Goal: Task Accomplishment & Management: Use online tool/utility

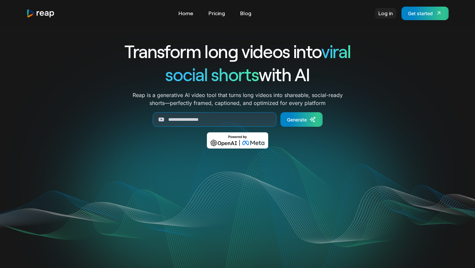
click at [385, 11] on link "Log in" at bounding box center [385, 13] width 21 height 11
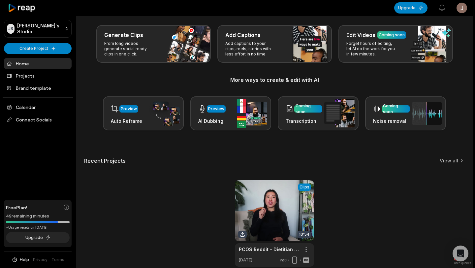
scroll to position [31, 0]
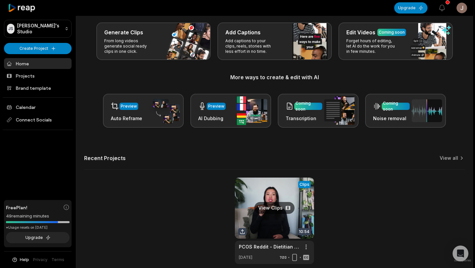
click at [277, 208] on link at bounding box center [274, 220] width 79 height 86
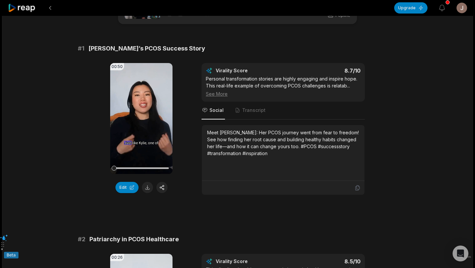
scroll to position [34, 0]
click at [131, 187] on button "Edit" at bounding box center [126, 187] width 23 height 11
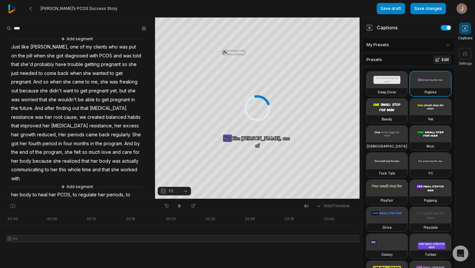
click at [442, 60] on button "Edit" at bounding box center [442, 59] width 18 height 9
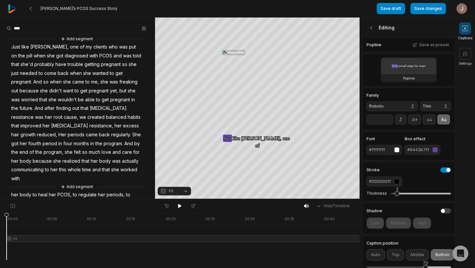
click at [434, 149] on div "button" at bounding box center [434, 149] width 5 height 5
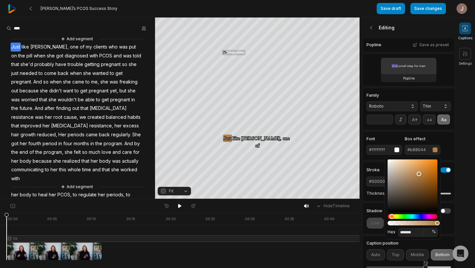
click at [392, 217] on div "Hue" at bounding box center [412, 216] width 50 height 5
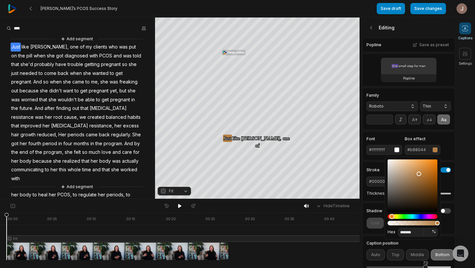
click at [392, 217] on div "Hue" at bounding box center [391, 216] width 5 height 5
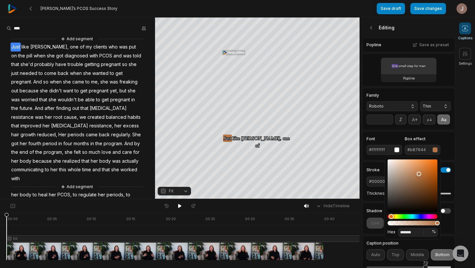
click at [391, 218] on div "Hue" at bounding box center [390, 216] width 5 height 5
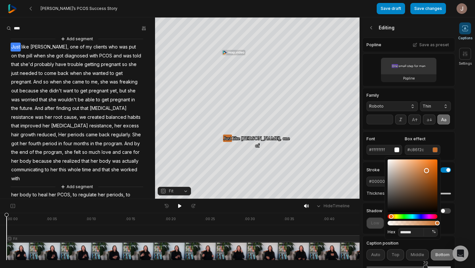
type input "*******"
drag, startPoint x: 419, startPoint y: 174, endPoint x: 427, endPoint y: 170, distance: 8.6
click at [427, 170] on div "Color" at bounding box center [426, 170] width 5 height 5
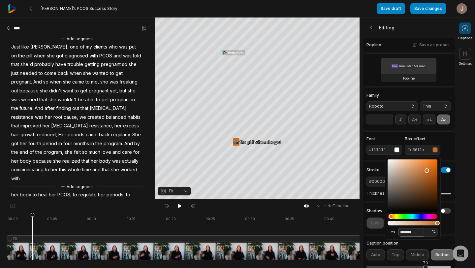
click at [415, 233] on input "*******" at bounding box center [411, 232] width 26 height 9
type input "******"
click at [180, 206] on icon at bounding box center [179, 206] width 3 height 4
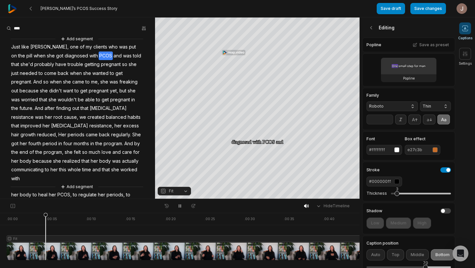
click at [432, 151] on div "e27c3b" at bounding box center [422, 150] width 30 height 6
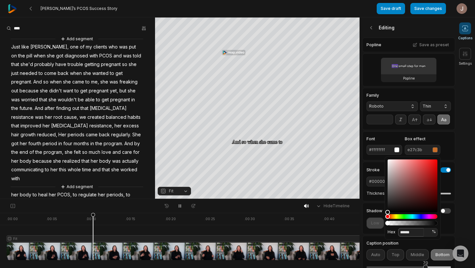
click at [400, 232] on input "******" at bounding box center [411, 232] width 26 height 9
type input "*******"
type input "***"
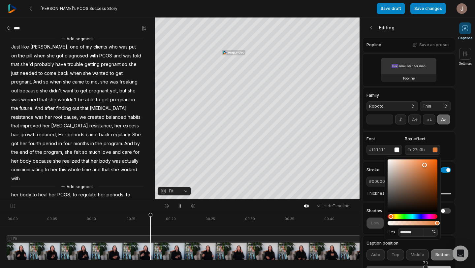
click at [142, 232] on div at bounding box center [208, 236] width 403 height 47
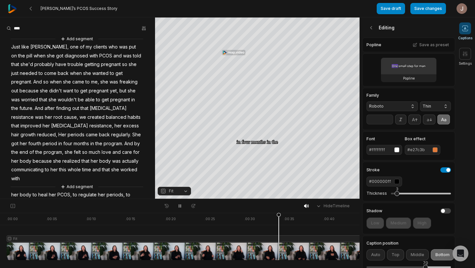
drag, startPoint x: 150, startPoint y: 231, endPoint x: 279, endPoint y: 247, distance: 129.2
click at [279, 247] on div at bounding box center [208, 236] width 403 height 47
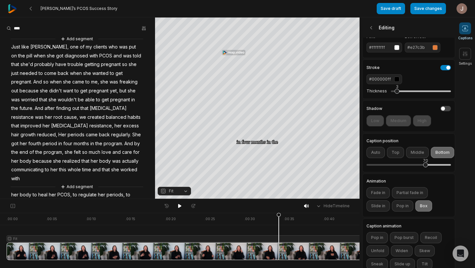
scroll to position [125, 0]
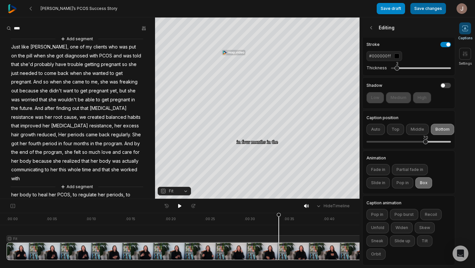
click at [434, 7] on button "Save changes" at bounding box center [428, 8] width 36 height 11
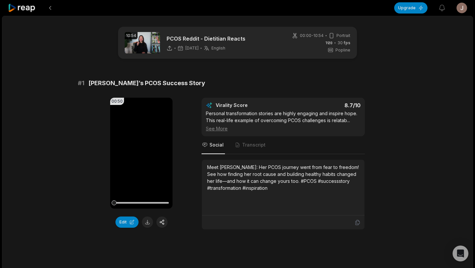
scroll to position [36, 0]
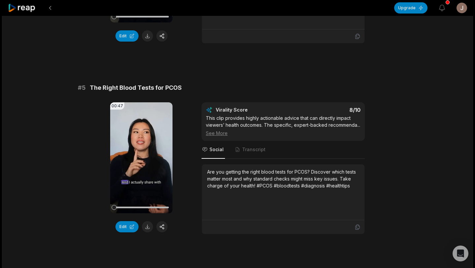
scroll to position [767, 0]
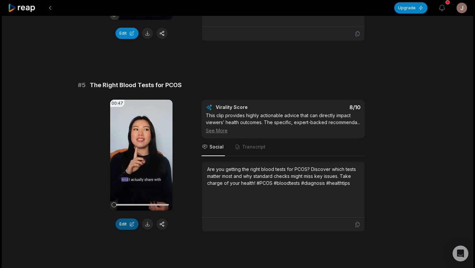
click at [130, 225] on button "Edit" at bounding box center [126, 223] width 23 height 11
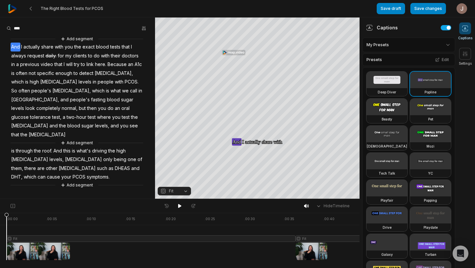
click at [94, 229] on div at bounding box center [196, 236] width 379 height 47
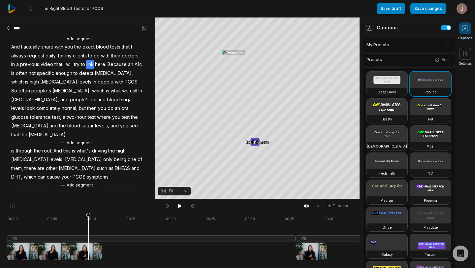
drag, startPoint x: 94, startPoint y: 229, endPoint x: 88, endPoint y: 231, distance: 5.5
click at [88, 231] on icon at bounding box center [88, 235] width 5 height 47
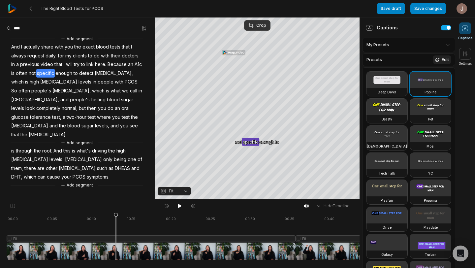
click at [440, 58] on button "Edit" at bounding box center [442, 59] width 18 height 9
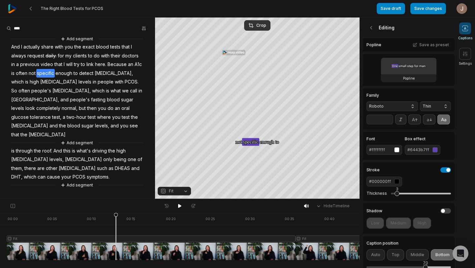
click at [411, 150] on div "#6443b7ff" at bounding box center [418, 150] width 22 height 6
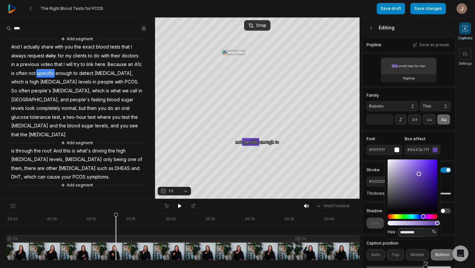
click at [403, 233] on input "*********" at bounding box center [411, 232] width 26 height 9
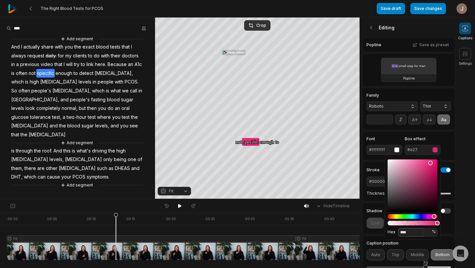
type input "*****"
type input "**"
type input "*******"
type input "***"
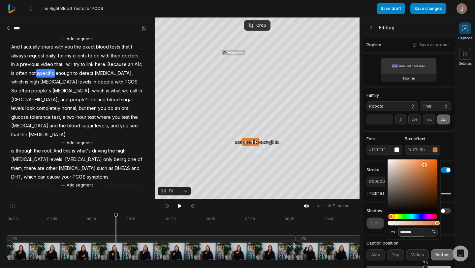
type input "*******"
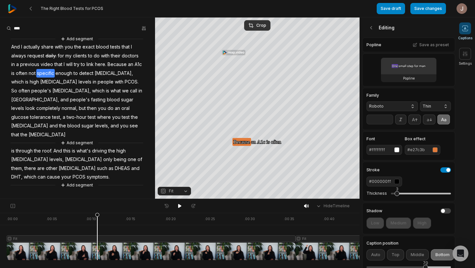
click at [97, 231] on div at bounding box center [196, 236] width 379 height 47
drag, startPoint x: 97, startPoint y: 231, endPoint x: 94, endPoint y: 229, distance: 4.1
click at [94, 229] on icon at bounding box center [93, 235] width 5 height 47
click at [96, 229] on icon at bounding box center [96, 235] width 5 height 47
click at [104, 63] on span "here." at bounding box center [100, 64] width 13 height 9
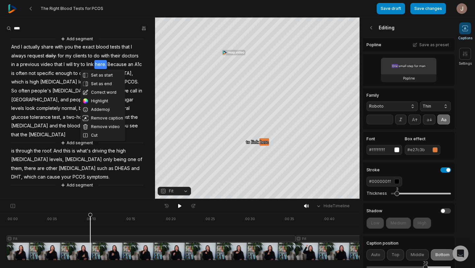
click at [98, 64] on span "here." at bounding box center [100, 64] width 13 height 9
click at [104, 75] on button "Set as start" at bounding box center [102, 75] width 45 height 9
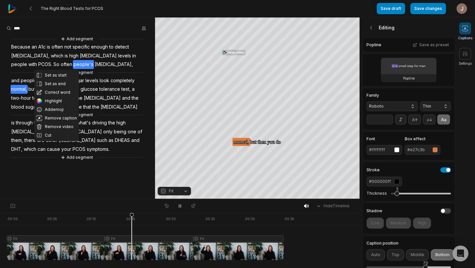
click at [94, 64] on span "[MEDICAL_DATA]," at bounding box center [114, 64] width 40 height 9
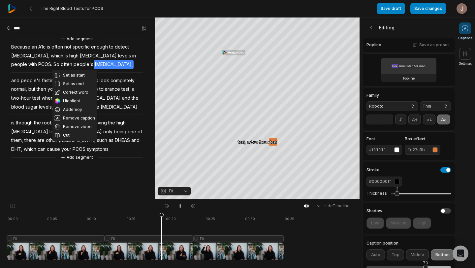
click at [92, 64] on div "Set as start Set as end Correct word Highlight Add emoji Remove caption Remove …" at bounding box center [77, 98] width 155 height 126
click at [99, 66] on div "Set as start Set as end Correct word Highlight Add emoji Remove caption Remove …" at bounding box center [77, 98] width 155 height 126
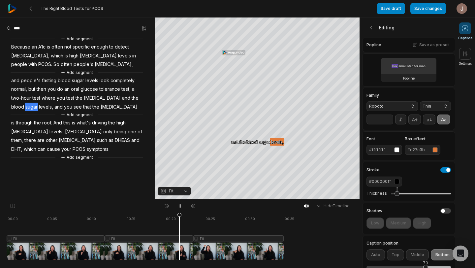
click at [42, 73] on div "Add segment" at bounding box center [77, 72] width 133 height 7
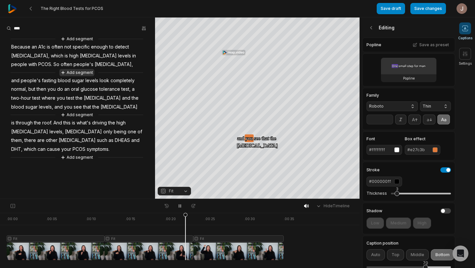
click at [73, 72] on button "Add segment" at bounding box center [76, 72] width 35 height 7
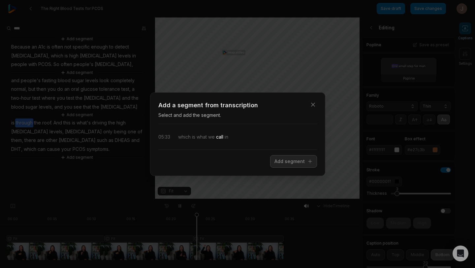
click at [219, 137] on span "call" at bounding box center [219, 136] width 9 height 7
click at [188, 139] on span "which" at bounding box center [184, 136] width 13 height 7
click at [193, 137] on span "is" at bounding box center [193, 136] width 5 height 7
click at [185, 138] on span "which" at bounding box center [184, 136] width 13 height 7
click at [197, 137] on span "what" at bounding box center [201, 136] width 12 height 7
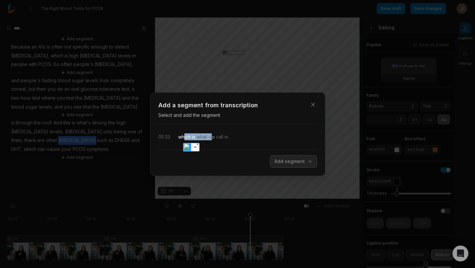
click at [215, 136] on span "we" at bounding box center [211, 136] width 8 height 7
click at [227, 136] on span "in" at bounding box center [225, 136] width 5 height 7
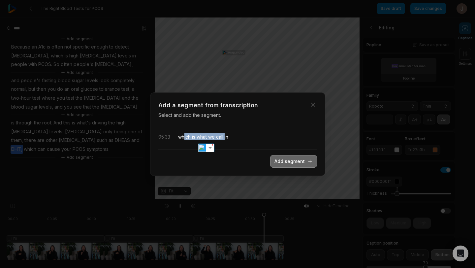
click at [283, 162] on button "Add segment" at bounding box center [293, 161] width 47 height 13
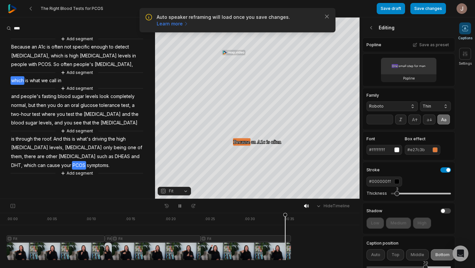
click at [15, 80] on span "which" at bounding box center [18, 80] width 14 height 9
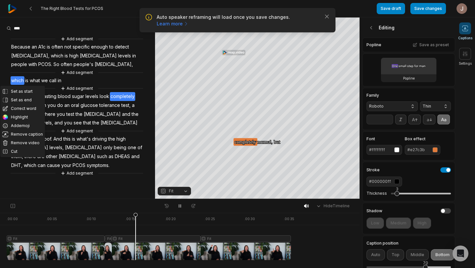
click at [61, 79] on span "in" at bounding box center [59, 80] width 5 height 9
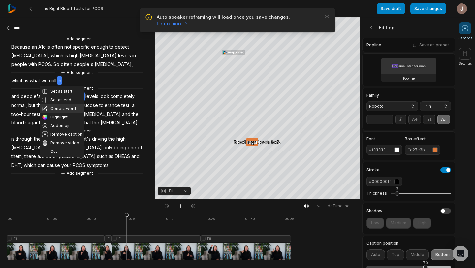
click at [72, 108] on button "Correct word" at bounding box center [62, 108] width 45 height 9
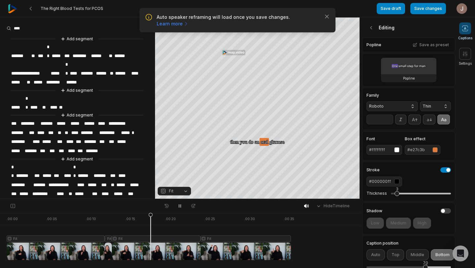
click at [62, 103] on span "**" at bounding box center [60, 107] width 5 height 9
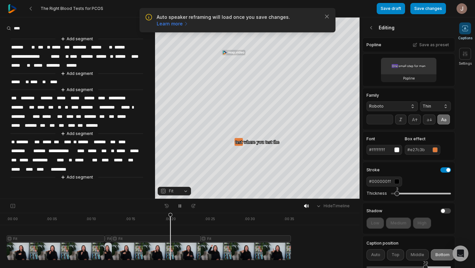
click at [35, 79] on span "****" at bounding box center [36, 81] width 12 height 9
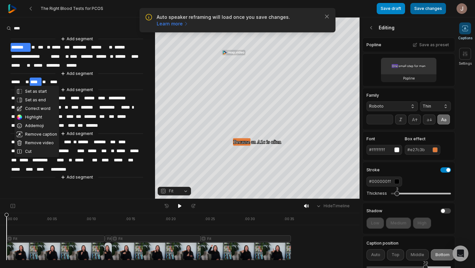
click at [441, 10] on button "Save changes" at bounding box center [428, 8] width 36 height 11
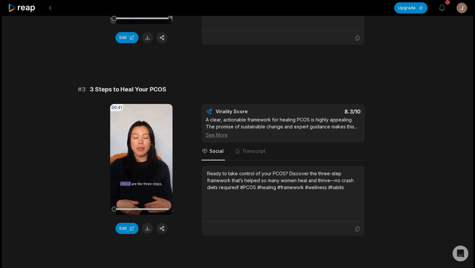
scroll to position [377, 0]
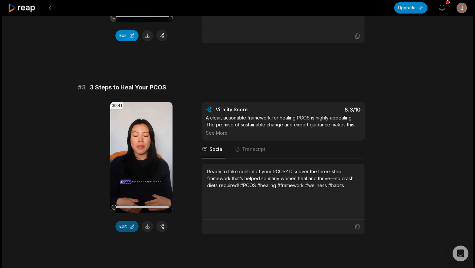
click at [135, 227] on button "Edit" at bounding box center [126, 226] width 23 height 11
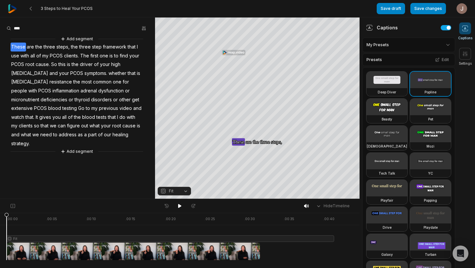
click at [46, 62] on span "cause." at bounding box center [42, 64] width 15 height 9
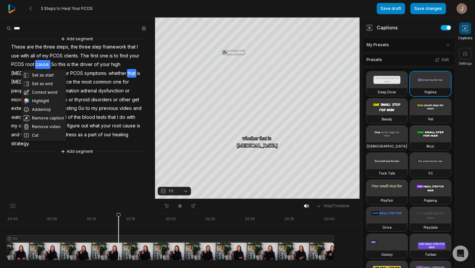
click at [98, 91] on span "dysfunction" at bounding box center [111, 90] width 27 height 9
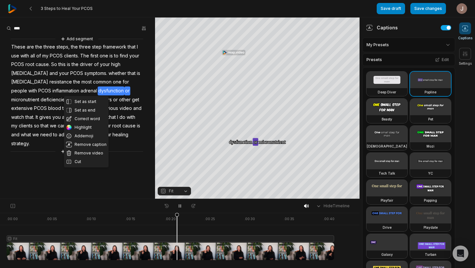
click at [54, 164] on aside "Set as start Set as end Correct word Highlight Add emoji Remove caption Remove …" at bounding box center [77, 107] width 155 height 181
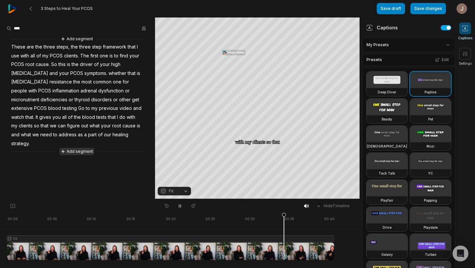
click at [80, 151] on button "Add segment" at bounding box center [76, 151] width 35 height 7
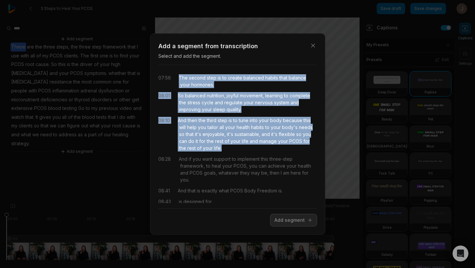
drag, startPoint x: 178, startPoint y: 76, endPoint x: 238, endPoint y: 150, distance: 95.2
click at [238, 150] on div "07:56 The second step is to create balanced habits that balance your hormones. …" at bounding box center [237, 136] width 159 height 133
click at [295, 221] on button "Add segment" at bounding box center [293, 220] width 47 height 13
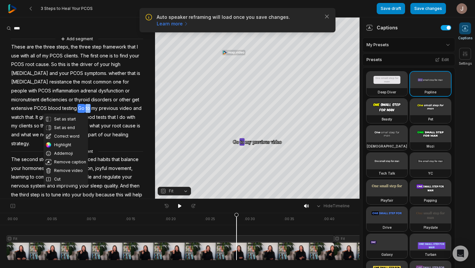
click at [91, 107] on span "my" at bounding box center [95, 108] width 8 height 9
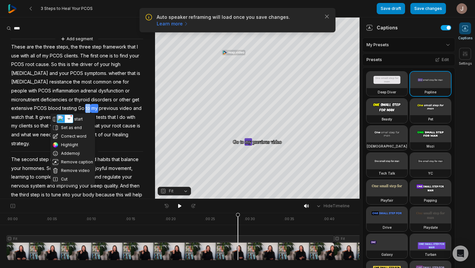
click at [77, 108] on span "Go" at bounding box center [81, 108] width 8 height 9
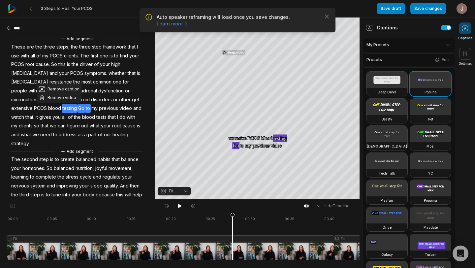
click at [91, 108] on span "my" at bounding box center [95, 108] width 8 height 9
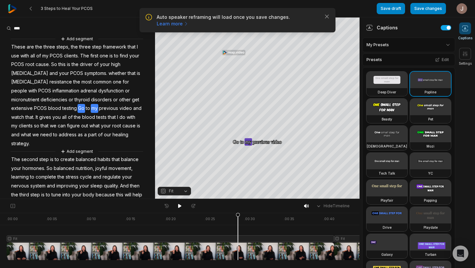
click at [77, 108] on span "Go" at bounding box center [81, 108] width 8 height 9
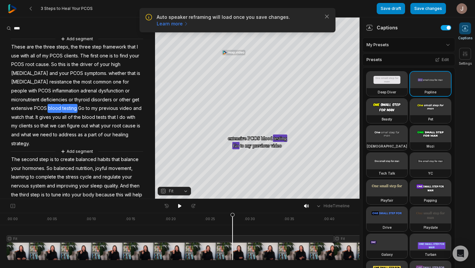
click at [47, 108] on span "blood" at bounding box center [54, 108] width 14 height 9
click at [62, 107] on span "testing" at bounding box center [70, 108] width 16 height 9
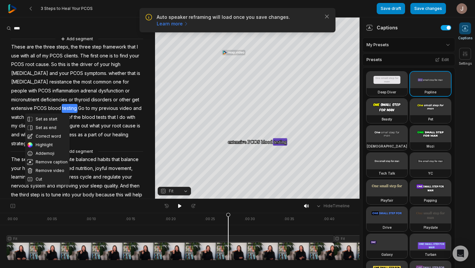
click at [77, 108] on span "Go" at bounding box center [81, 108] width 8 height 9
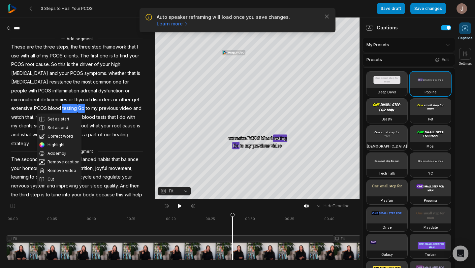
click at [33, 106] on span "PCOS" at bounding box center [40, 108] width 14 height 9
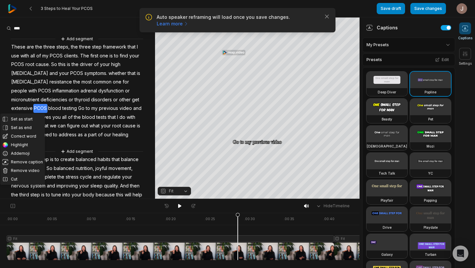
click at [77, 108] on span "Go" at bounding box center [81, 108] width 8 height 9
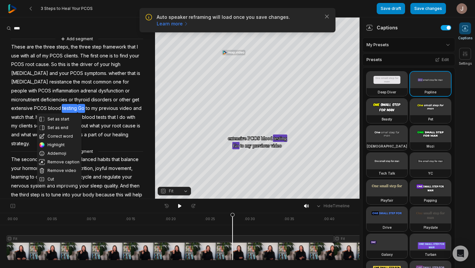
click at [77, 108] on span "Go" at bounding box center [81, 108] width 8 height 9
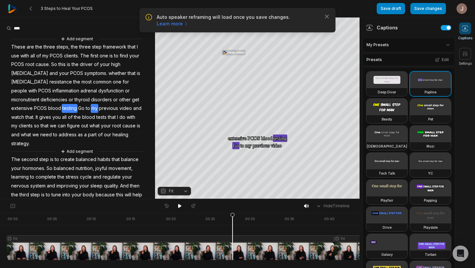
click at [91, 107] on span "my" at bounding box center [95, 108] width 8 height 9
click at [77, 107] on span "Go" at bounding box center [81, 108] width 8 height 9
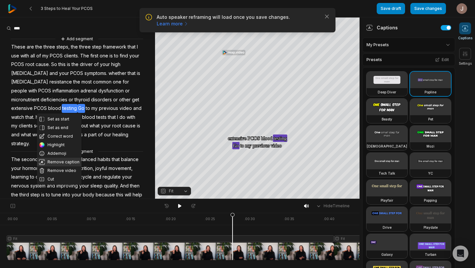
click at [64, 163] on button "Remove caption" at bounding box center [59, 162] width 45 height 9
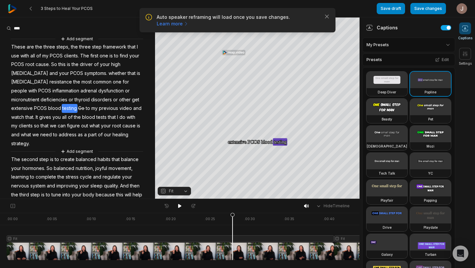
click at [85, 108] on span "to" at bounding box center [88, 108] width 6 height 9
click at [77, 108] on span "Go" at bounding box center [81, 108] width 8 height 9
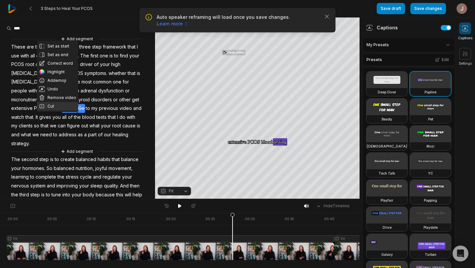
click at [68, 107] on button "Cut" at bounding box center [57, 106] width 41 height 9
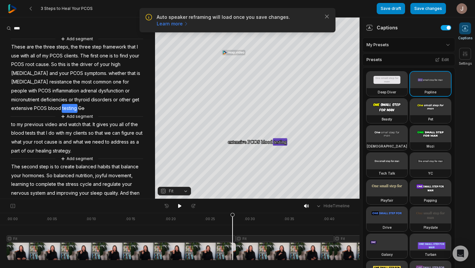
click at [13, 124] on span "to" at bounding box center [14, 124] width 6 height 9
click at [20, 125] on span "my" at bounding box center [20, 124] width 8 height 9
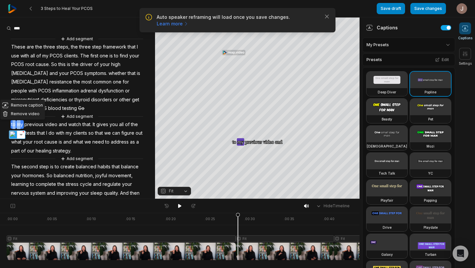
click at [30, 125] on span "previous" at bounding box center [34, 124] width 20 height 9
click at [62, 133] on span "with" at bounding box center [60, 133] width 10 height 9
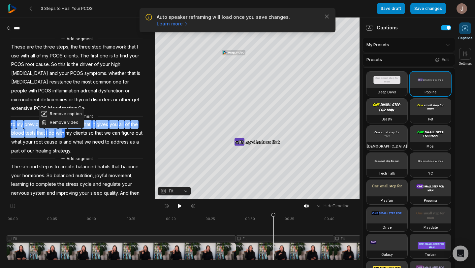
click at [72, 151] on span "strategy." at bounding box center [62, 150] width 20 height 9
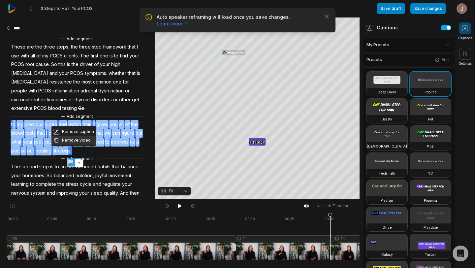
click at [81, 140] on button "Remove video" at bounding box center [73, 140] width 45 height 9
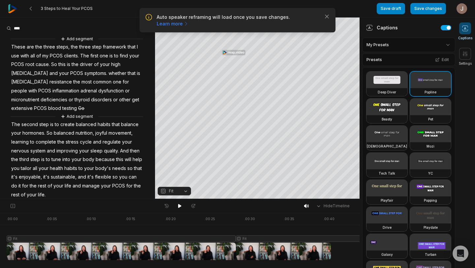
click at [77, 108] on span "Go" at bounding box center [81, 108] width 8 height 9
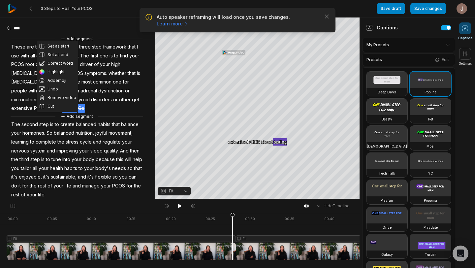
click at [47, 109] on span "blood" at bounding box center [54, 108] width 14 height 9
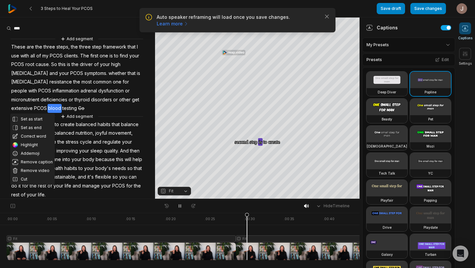
click at [85, 144] on span "cycle" at bounding box center [85, 142] width 13 height 9
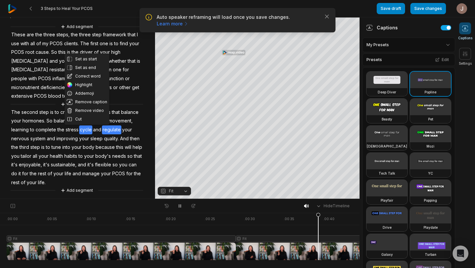
scroll to position [14, 0]
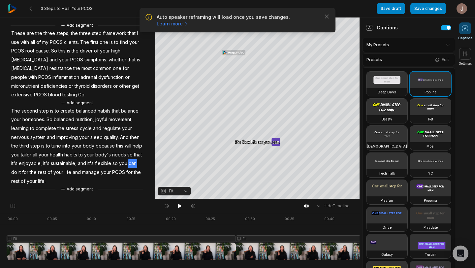
click at [251, 29] on button "Crop" at bounding box center [257, 25] width 26 height 11
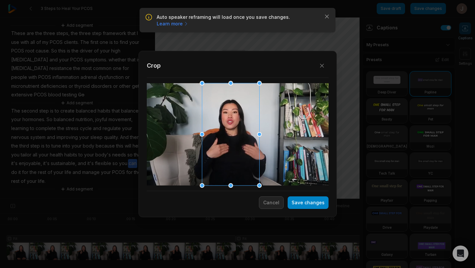
drag, startPoint x: 253, startPoint y: 132, endPoint x: 246, endPoint y: 132, distance: 6.9
click at [246, 132] on div at bounding box center [230, 134] width 57 height 102
click at [319, 202] on button "Save changes" at bounding box center [308, 202] width 41 height 13
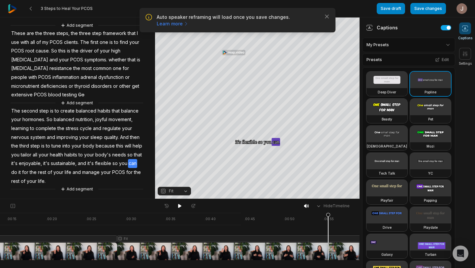
scroll to position [0, 132]
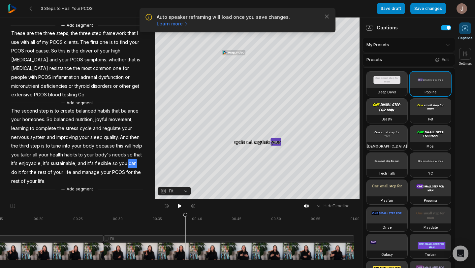
click at [185, 232] on div at bounding box center [114, 236] width 480 height 47
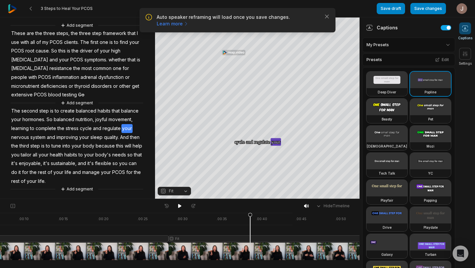
scroll to position [0, 52]
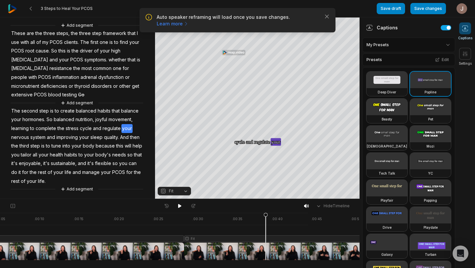
click at [150, 230] on div at bounding box center [195, 236] width 480 height 47
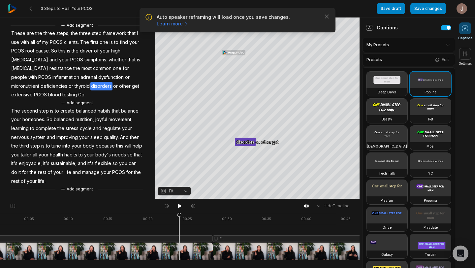
scroll to position [0, 0]
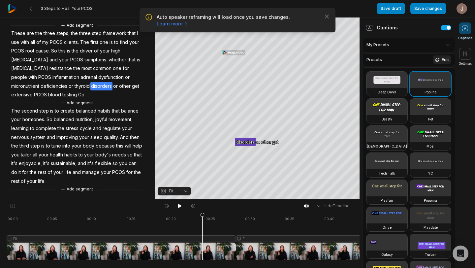
click at [446, 59] on button "Edit" at bounding box center [442, 59] width 18 height 9
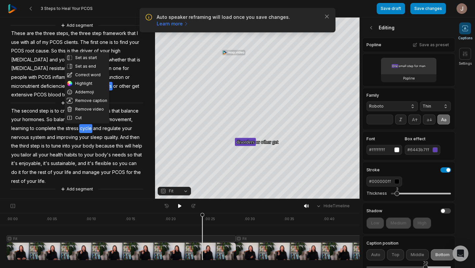
click at [436, 149] on div "button" at bounding box center [434, 149] width 5 height 5
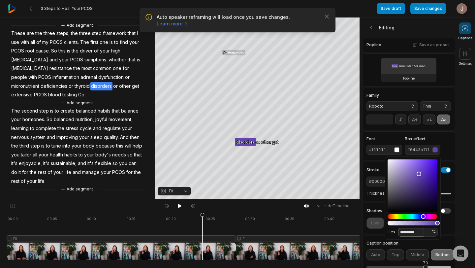
drag, startPoint x: 421, startPoint y: 232, endPoint x: 401, endPoint y: 231, distance: 20.4
click at [401, 231] on input "*********" at bounding box center [411, 232] width 26 height 9
type input "*****"
type input "**"
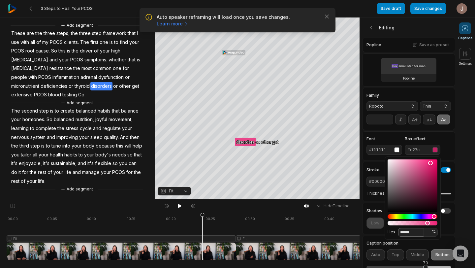
type input "*******"
type input "***"
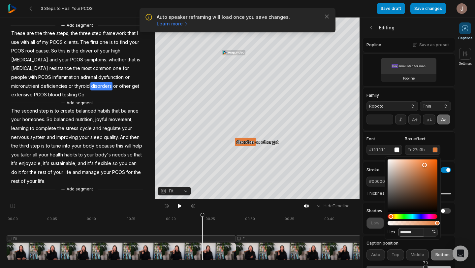
type input "*******"
click at [449, 226] on div "Low Medium High" at bounding box center [408, 222] width 84 height 11
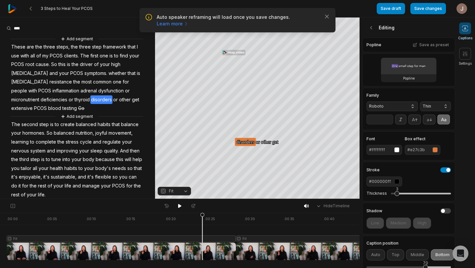
scroll to position [14, 0]
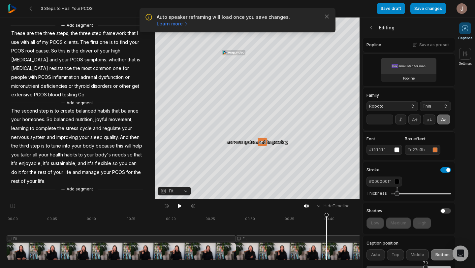
drag, startPoint x: 204, startPoint y: 229, endPoint x: 327, endPoint y: 257, distance: 125.9
click at [327, 257] on div at bounding box center [247, 236] width 480 height 47
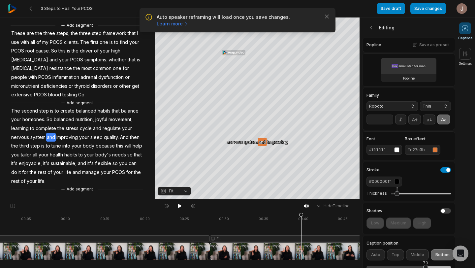
scroll to position [0, 0]
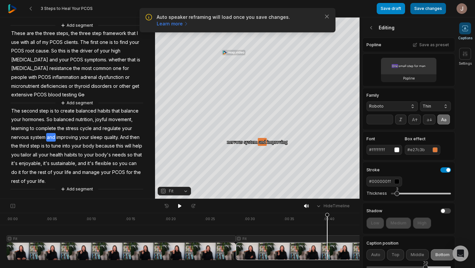
click at [420, 7] on button "Save changes" at bounding box center [428, 8] width 36 height 11
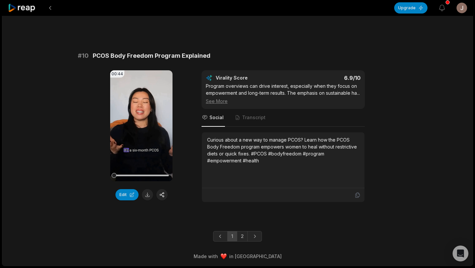
scroll to position [1771, 0]
click at [130, 189] on button "Edit" at bounding box center [126, 194] width 23 height 11
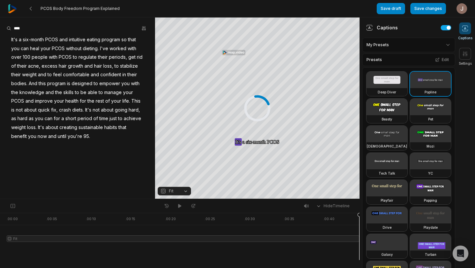
click at [59, 137] on span "until" at bounding box center [62, 136] width 10 height 9
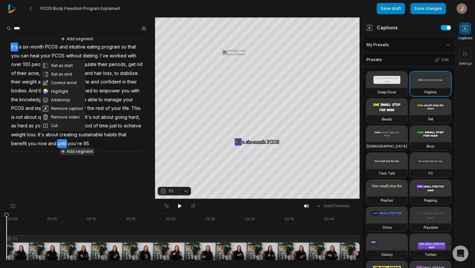
click at [87, 151] on button "Add segment" at bounding box center [76, 151] width 35 height 7
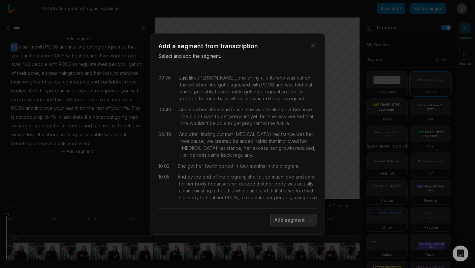
click at [183, 79] on span "Just" at bounding box center [183, 77] width 9 height 7
click at [191, 79] on span "like" at bounding box center [192, 77] width 9 height 7
click at [187, 79] on span "Just" at bounding box center [183, 77] width 9 height 7
click at [295, 222] on button "Add segment" at bounding box center [293, 220] width 47 height 13
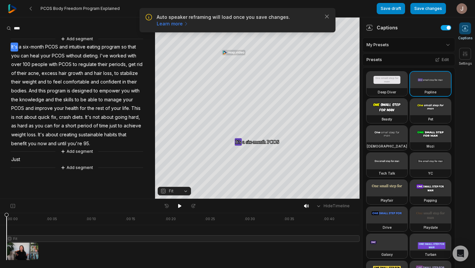
click at [64, 144] on span "until" at bounding box center [62, 143] width 10 height 9
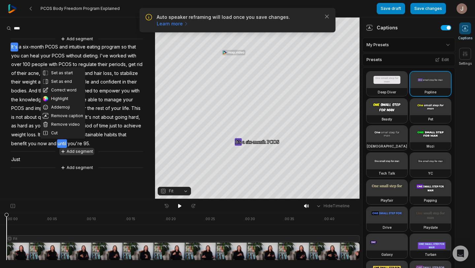
click at [68, 152] on button "Add segment" at bounding box center [76, 151] width 35 height 7
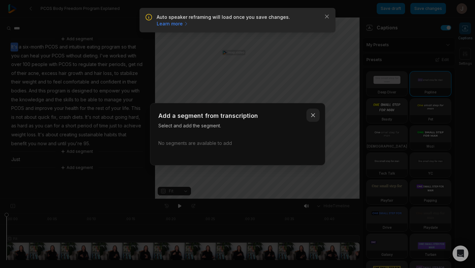
click at [315, 115] on icon "button" at bounding box center [313, 115] width 7 height 7
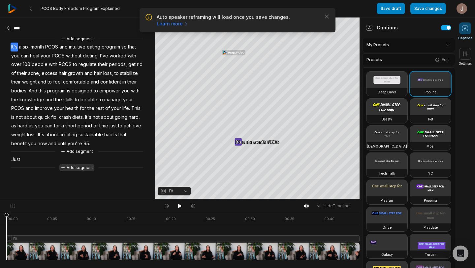
click at [68, 168] on button "Add segment" at bounding box center [76, 167] width 35 height 7
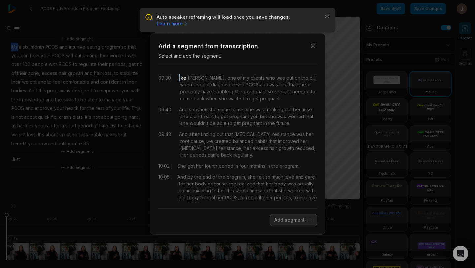
click at [179, 77] on span "like" at bounding box center [183, 77] width 8 height 7
click at [187, 78] on span "Kylie," at bounding box center [206, 77] width 40 height 7
click at [178, 78] on div "09:30 like Kylie, one of my clients who was put on the pill when she got diagno…" at bounding box center [237, 88] width 159 height 28
click at [195, 75] on span "Kylie," at bounding box center [206, 77] width 40 height 7
click at [236, 76] on span "of" at bounding box center [239, 77] width 6 height 7
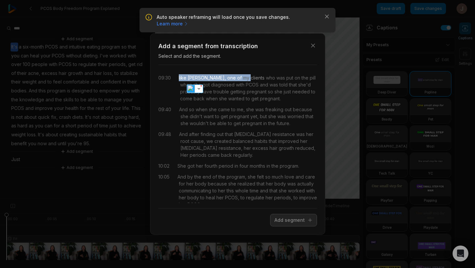
click at [249, 76] on span "clients" at bounding box center [256, 77] width 15 height 7
click at [296, 218] on button "Add segment" at bounding box center [293, 220] width 47 height 13
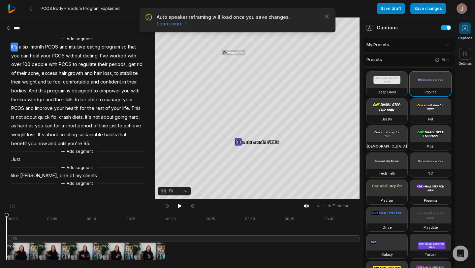
click at [15, 142] on span "benefit" at bounding box center [19, 143] width 17 height 9
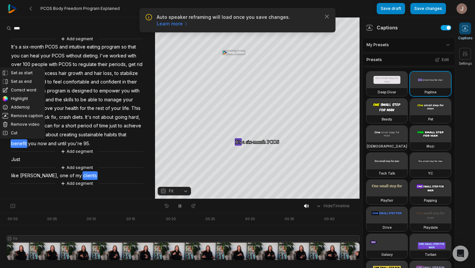
click at [81, 142] on span "you're" at bounding box center [75, 143] width 16 height 9
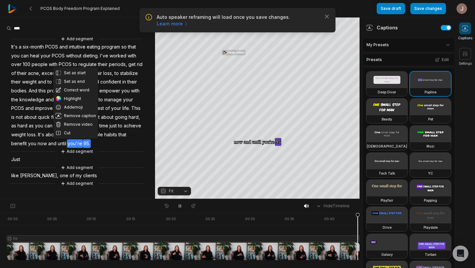
click at [87, 142] on span "95." at bounding box center [87, 143] width 8 height 9
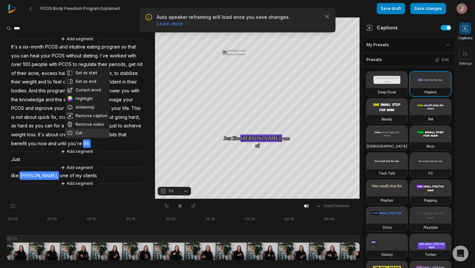
click at [87, 132] on button "Cut" at bounding box center [87, 133] width 45 height 9
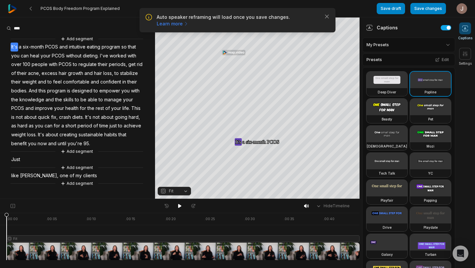
click at [85, 141] on span "95." at bounding box center [87, 143] width 8 height 9
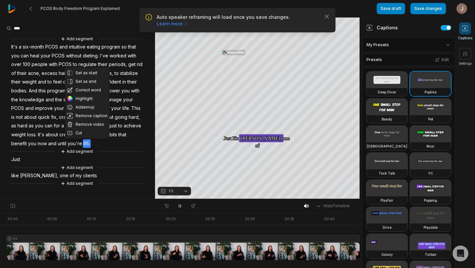
click at [62, 142] on span "until" at bounding box center [62, 143] width 10 height 9
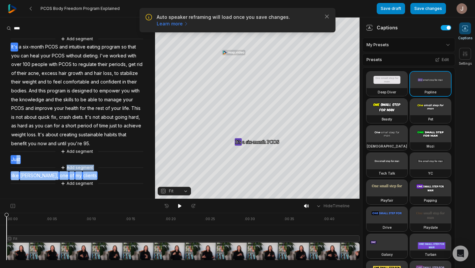
drag, startPoint x: 70, startPoint y: 176, endPoint x: 16, endPoint y: 160, distance: 55.9
click at [16, 160] on div "Add segment It's a six-month PCOS and intuitive eating program so that you can …" at bounding box center [77, 111] width 155 height 152
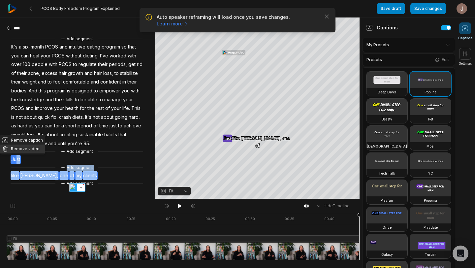
click at [18, 147] on button "Remove video" at bounding box center [22, 148] width 45 height 9
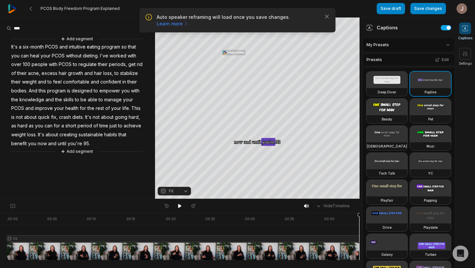
click at [142, 28] on icon "button" at bounding box center [143, 28] width 5 height 5
click at [137, 39] on div "Find" at bounding box center [128, 40] width 31 height 6
click at [91, 151] on button "Add segment" at bounding box center [76, 151] width 35 height 7
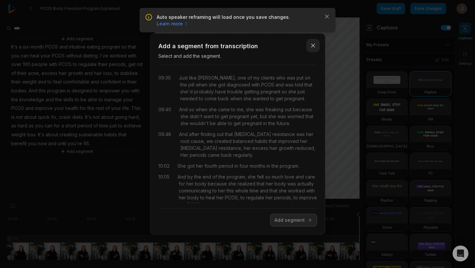
click at [315, 46] on icon "button" at bounding box center [313, 45] width 7 height 7
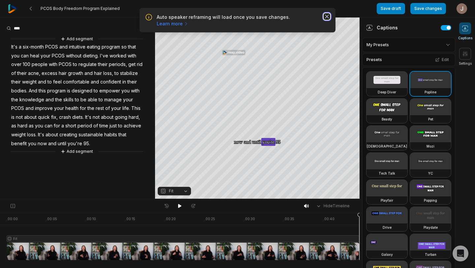
click at [326, 16] on icon "button" at bounding box center [327, 16] width 7 height 7
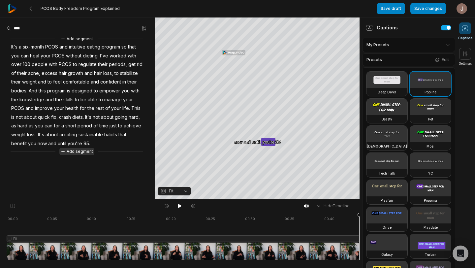
click at [85, 150] on button "Add segment" at bounding box center [76, 151] width 35 height 7
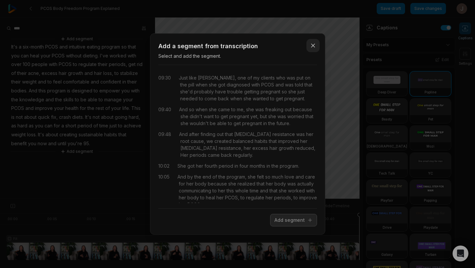
click at [313, 45] on icon "button" at bounding box center [313, 45] width 7 height 7
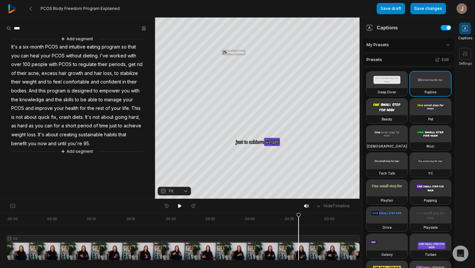
click at [296, 228] on div at bounding box center [183, 236] width 353 height 47
drag, startPoint x: 297, startPoint y: 230, endPoint x: 276, endPoint y: 233, distance: 22.0
click at [265, 233] on icon at bounding box center [263, 238] width 4 height 50
click at [279, 250] on div at bounding box center [183, 236] width 353 height 47
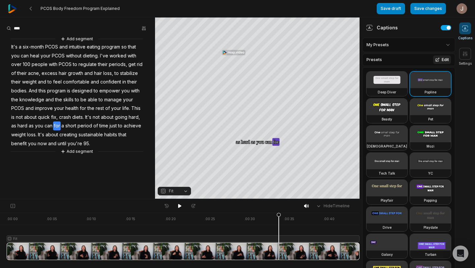
click at [443, 58] on button "Edit" at bounding box center [442, 59] width 18 height 9
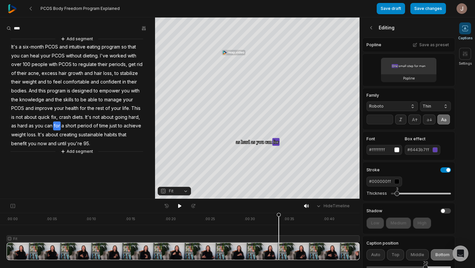
click at [427, 149] on div "#6443b7ff" at bounding box center [418, 150] width 22 height 6
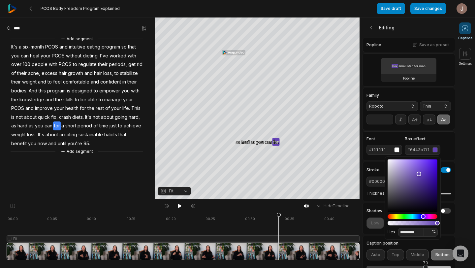
click at [428, 148] on div "#6443b7ff" at bounding box center [418, 150] width 22 height 6
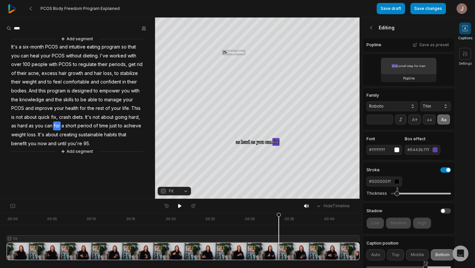
drag, startPoint x: 427, startPoint y: 148, endPoint x: 413, endPoint y: 149, distance: 14.2
click at [413, 149] on div "#6443b7ff" at bounding box center [418, 150] width 22 height 6
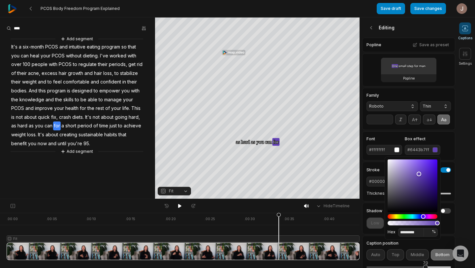
click at [413, 149] on div "#6443b7ff" at bounding box center [418, 150] width 22 height 6
click at [410, 233] on input "*********" at bounding box center [411, 232] width 26 height 9
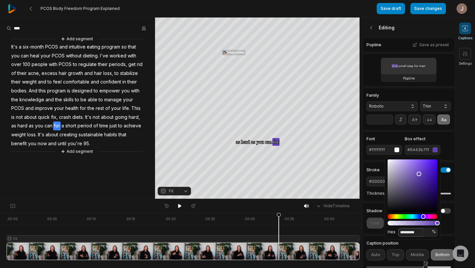
click at [410, 233] on input "*********" at bounding box center [411, 232] width 26 height 9
drag, startPoint x: 421, startPoint y: 232, endPoint x: 403, endPoint y: 232, distance: 18.5
click at [403, 232] on input "*********" at bounding box center [411, 232] width 26 height 9
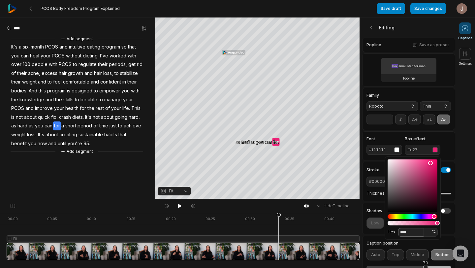
type input "*****"
type input "**"
type input "*******"
type input "***"
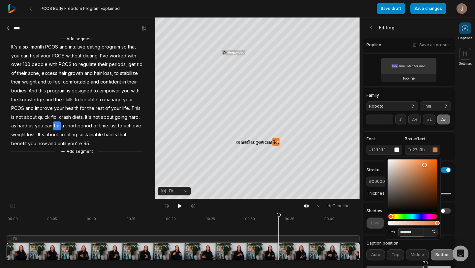
type input "*******"
click at [266, 232] on div at bounding box center [183, 236] width 353 height 47
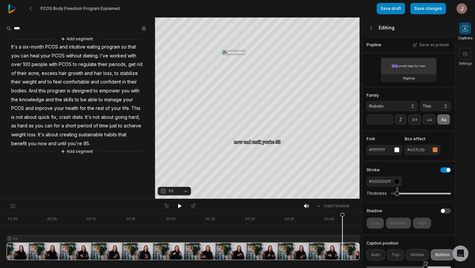
drag, startPoint x: 266, startPoint y: 232, endPoint x: 343, endPoint y: 247, distance: 79.0
click at [343, 247] on icon at bounding box center [342, 235] width 5 height 47
click at [306, 231] on div at bounding box center [183, 236] width 353 height 47
drag, startPoint x: 306, startPoint y: 231, endPoint x: 339, endPoint y: 230, distance: 33.0
click at [339, 230] on icon at bounding box center [339, 235] width 5 height 47
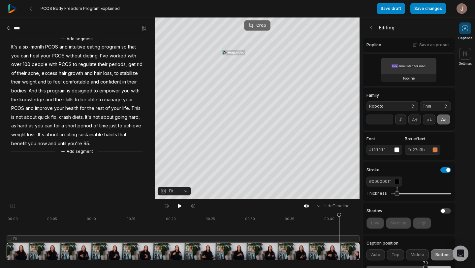
click at [261, 24] on div "Crop" at bounding box center [257, 25] width 18 height 6
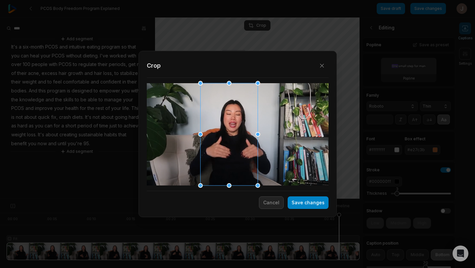
drag, startPoint x: 237, startPoint y: 118, endPoint x: 233, endPoint y: 118, distance: 3.3
click at [233, 118] on div at bounding box center [228, 134] width 57 height 102
click at [298, 202] on button "Save changes" at bounding box center [308, 202] width 41 height 13
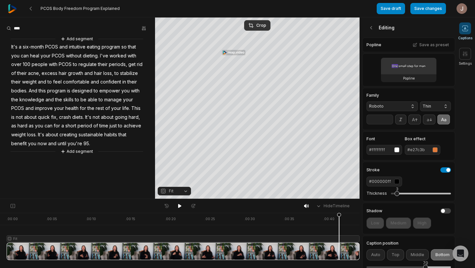
click at [167, 230] on div at bounding box center [183, 236] width 353 height 47
drag, startPoint x: 167, startPoint y: 230, endPoint x: 273, endPoint y: 237, distance: 106.1
click at [272, 237] on icon at bounding box center [270, 235] width 5 height 47
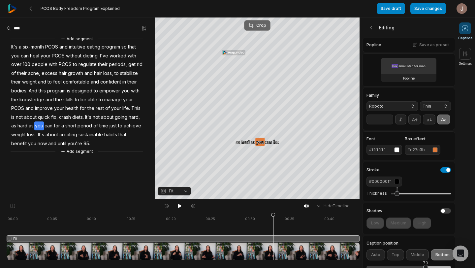
click at [261, 25] on div "Crop" at bounding box center [257, 25] width 18 height 6
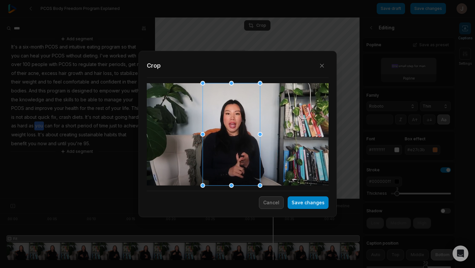
click at [249, 137] on div at bounding box center [230, 134] width 57 height 102
click at [303, 200] on button "Save changes" at bounding box center [308, 202] width 41 height 13
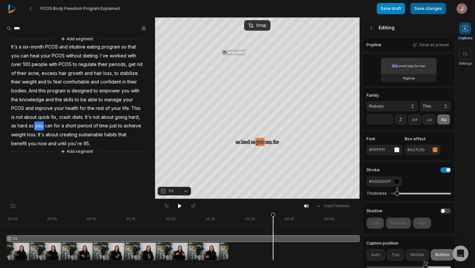
click at [431, 8] on button "Save changes" at bounding box center [428, 8] width 36 height 11
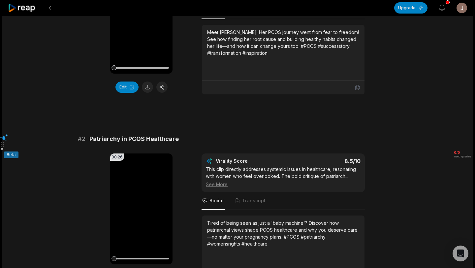
scroll to position [217, 0]
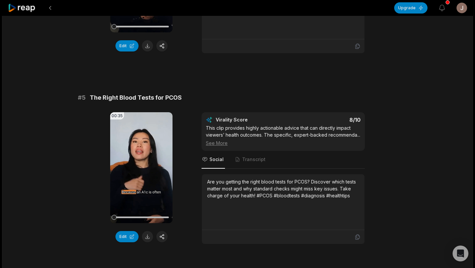
scroll to position [746, 0]
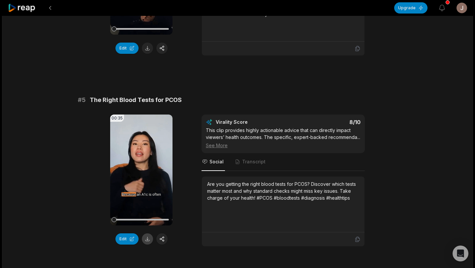
click at [145, 239] on button at bounding box center [147, 238] width 11 height 11
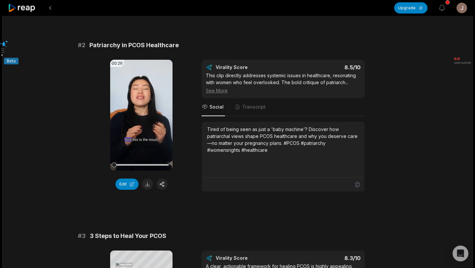
scroll to position [228, 0]
click at [144, 120] on video "Your browser does not support mp4 format." at bounding box center [141, 115] width 62 height 111
click at [251, 106] on span "Transcript" at bounding box center [253, 107] width 23 height 7
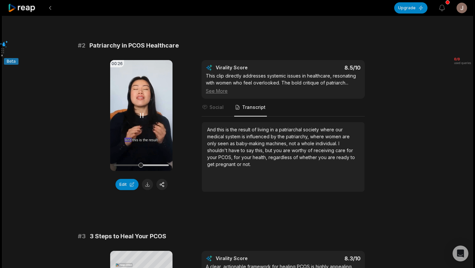
click at [141, 115] on icon at bounding box center [142, 115] width 8 height 8
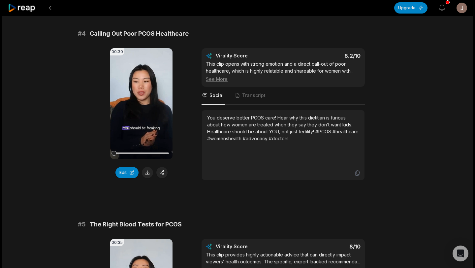
scroll to position [623, 0]
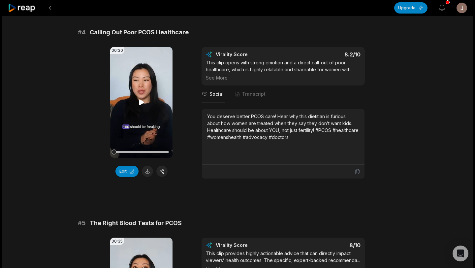
click at [139, 98] on icon at bounding box center [142, 102] width 8 height 8
click at [253, 93] on span "Transcript" at bounding box center [253, 94] width 23 height 7
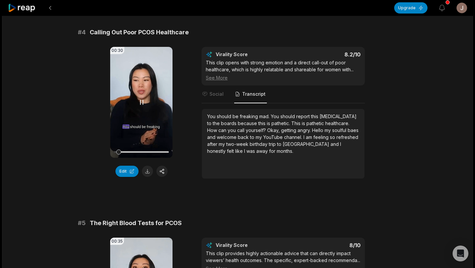
click at [143, 102] on icon at bounding box center [142, 102] width 8 height 8
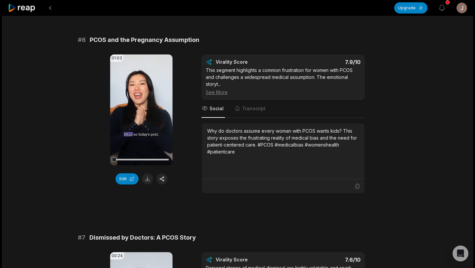
scroll to position [997, 0]
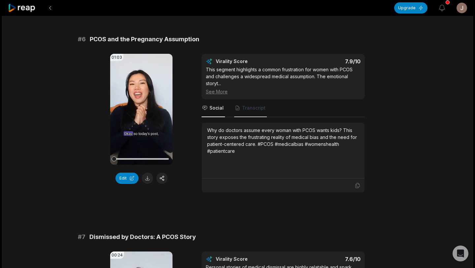
click at [260, 116] on span "Transcript" at bounding box center [250, 108] width 33 height 18
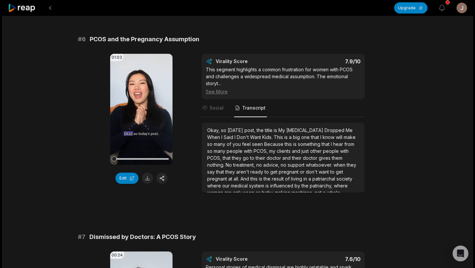
scroll to position [24, 0]
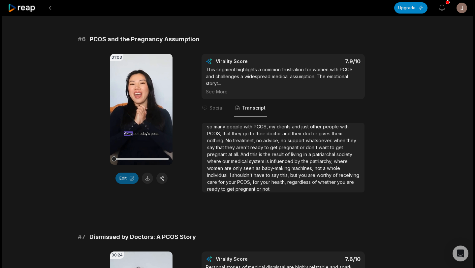
click at [133, 180] on button "Edit" at bounding box center [126, 177] width 23 height 11
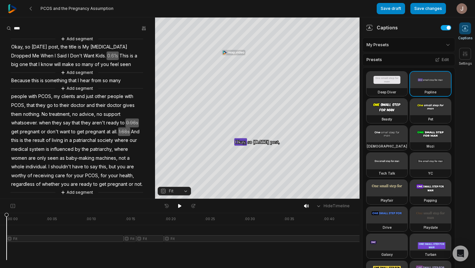
scroll to position [3, 0]
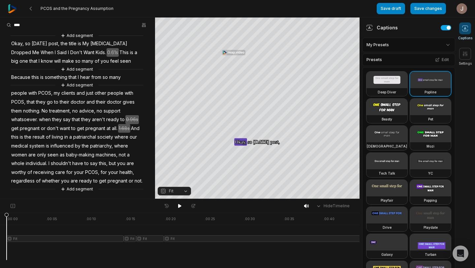
click at [74, 170] on span "your" at bounding box center [78, 172] width 11 height 9
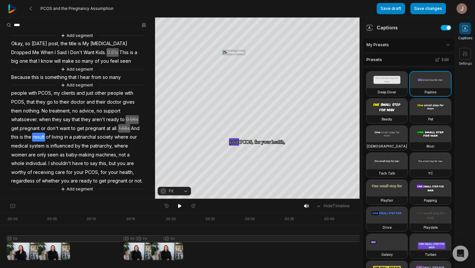
click at [40, 141] on span "result" at bounding box center [38, 137] width 13 height 9
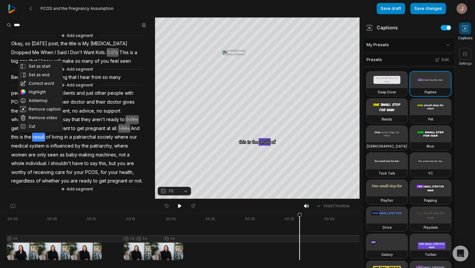
click at [100, 100] on span "their" at bounding box center [100, 102] width 11 height 9
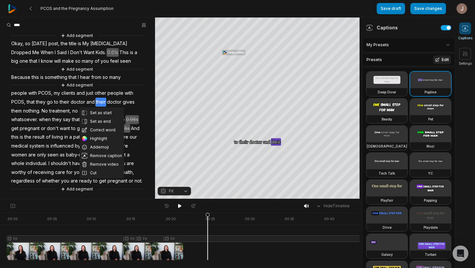
click at [445, 60] on button "Edit" at bounding box center [442, 59] width 18 height 9
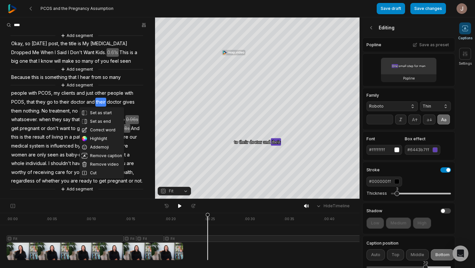
scroll to position [16, 0]
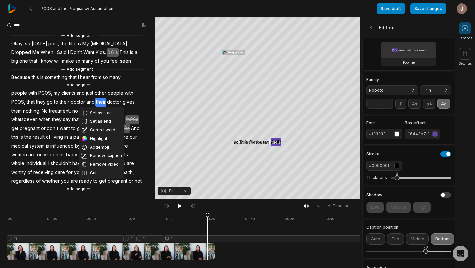
click at [428, 135] on div "#6443b7ff" at bounding box center [418, 134] width 22 height 6
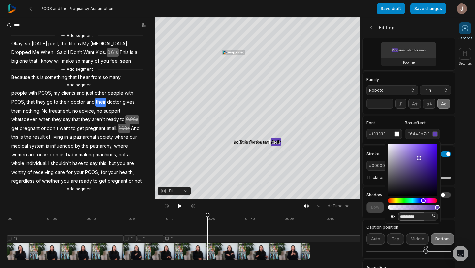
drag, startPoint x: 420, startPoint y: 215, endPoint x: 402, endPoint y: 213, distance: 18.6
click at [402, 213] on input "*********" at bounding box center [411, 216] width 26 height 9
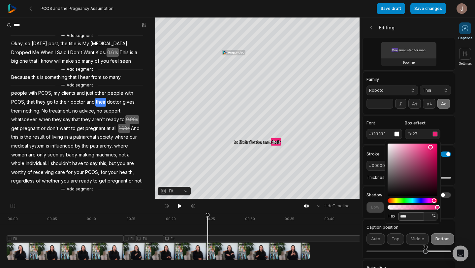
type input "*****"
type input "**"
type input "*******"
type input "***"
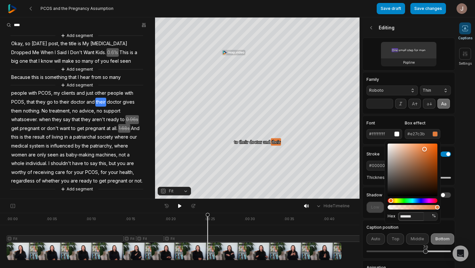
type input "*******"
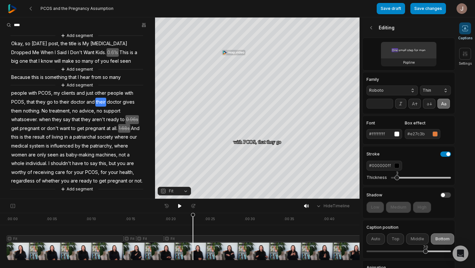
click at [193, 231] on div at bounding box center [255, 236] width 497 height 47
drag, startPoint x: 193, startPoint y: 231, endPoint x: 375, endPoint y: 267, distance: 186.1
click at [375, 199] on div "PCOS and the Pregnancy Assumption Save draft Save changes Open user menu Captio…" at bounding box center [237, 99] width 475 height 199
click at [419, 11] on button "Save changes" at bounding box center [428, 8] width 36 height 11
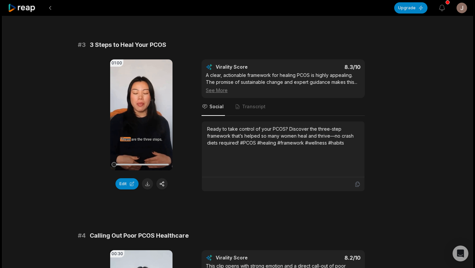
scroll to position [425, 0]
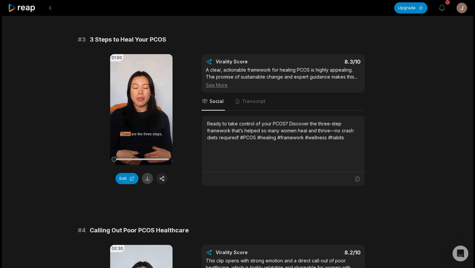
click at [147, 181] on button at bounding box center [147, 178] width 11 height 11
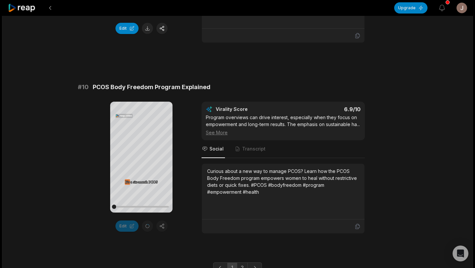
scroll to position [1771, 0]
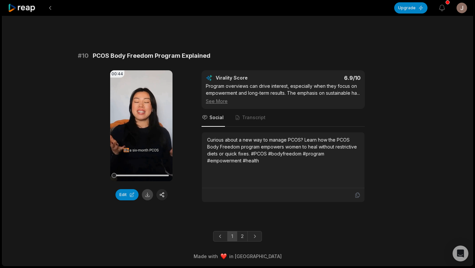
click at [146, 189] on button at bounding box center [147, 194] width 11 height 11
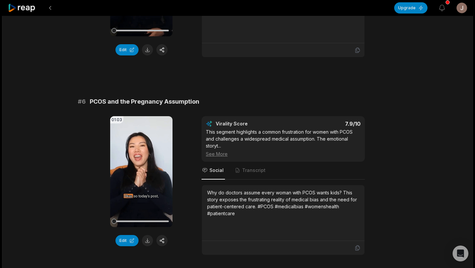
scroll to position [931, 0]
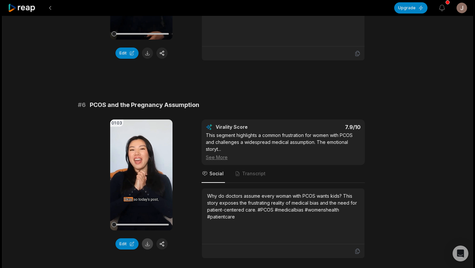
click at [142, 241] on button at bounding box center [147, 243] width 11 height 11
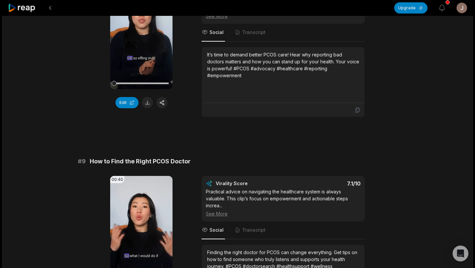
scroll to position [1465, 0]
